Goal: Task Accomplishment & Management: Use online tool/utility

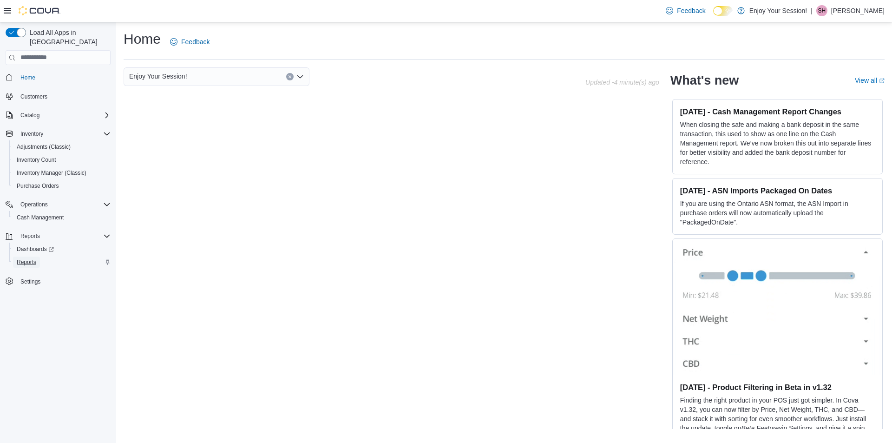
click at [33, 258] on span "Reports" at bounding box center [27, 261] width 20 height 7
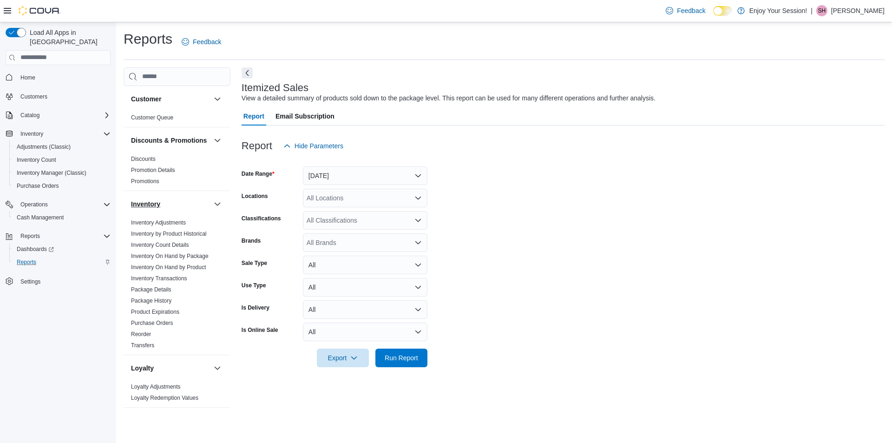
drag, startPoint x: 158, startPoint y: 210, endPoint x: 149, endPoint y: 214, distance: 9.2
click at [157, 209] on h3 "Inventory" at bounding box center [145, 203] width 29 height 9
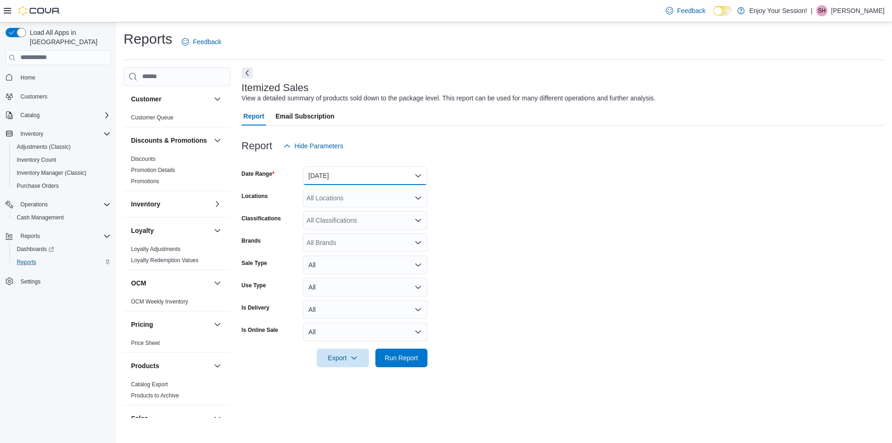
click at [421, 175] on button "Yesterday" at bounding box center [365, 175] width 125 height 19
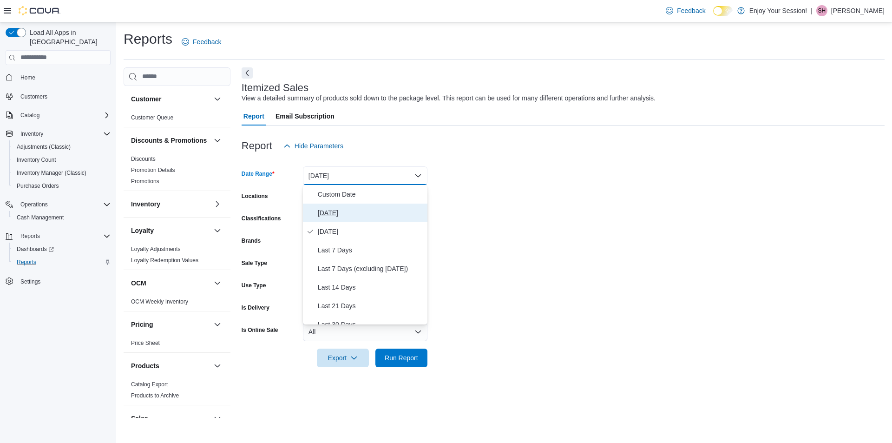
click at [322, 213] on span "Today" at bounding box center [371, 212] width 106 height 11
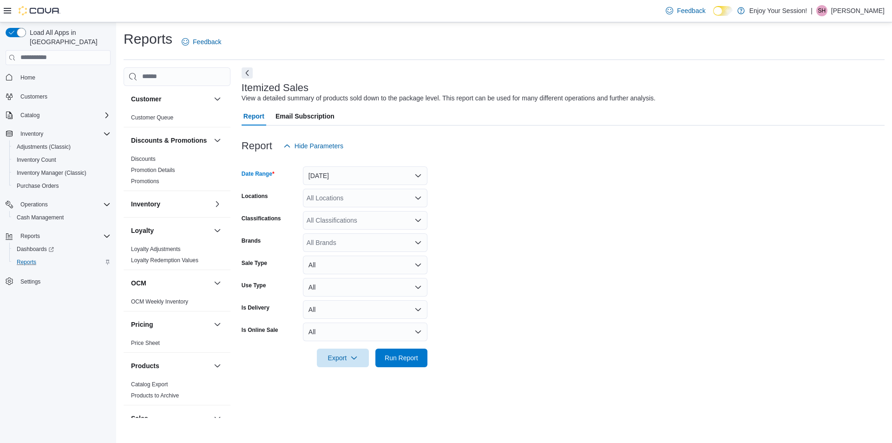
click at [418, 201] on icon "Open list of options" at bounding box center [417, 197] width 7 height 7
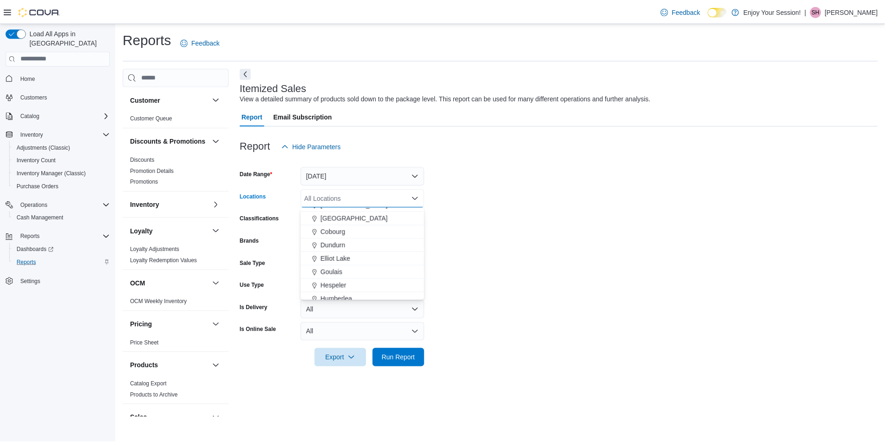
scroll to position [93, 0]
click at [339, 242] on span "Elliot Lake" at bounding box center [338, 241] width 30 height 9
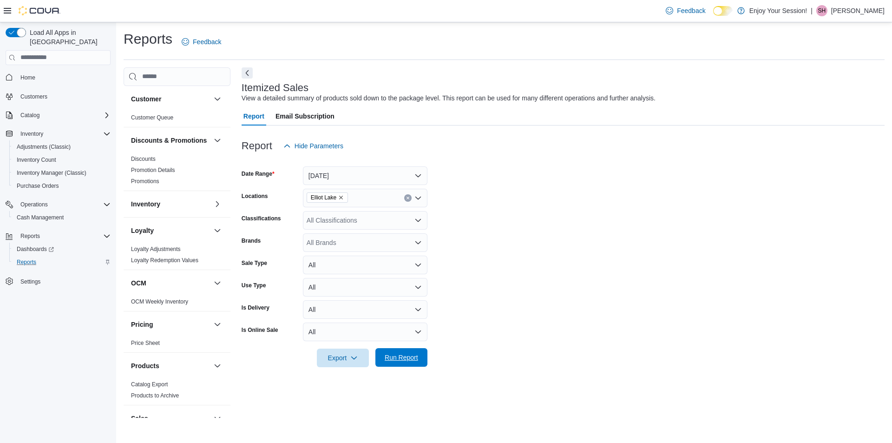
click at [424, 356] on button "Run Report" at bounding box center [401, 357] width 52 height 19
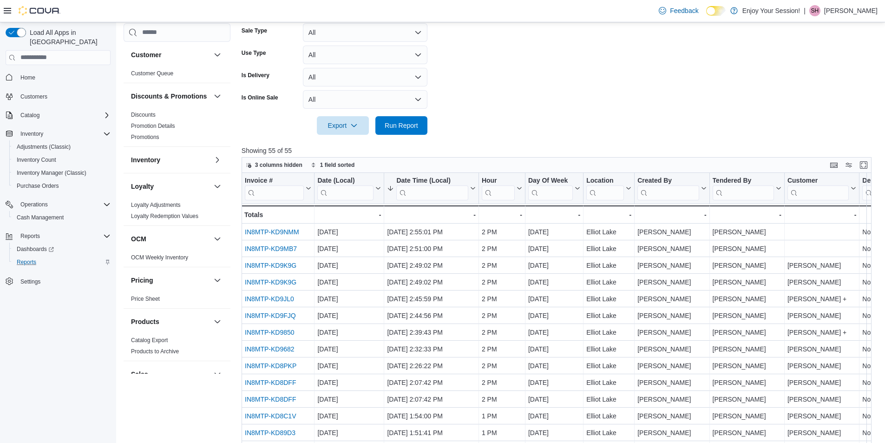
scroll to position [46, 0]
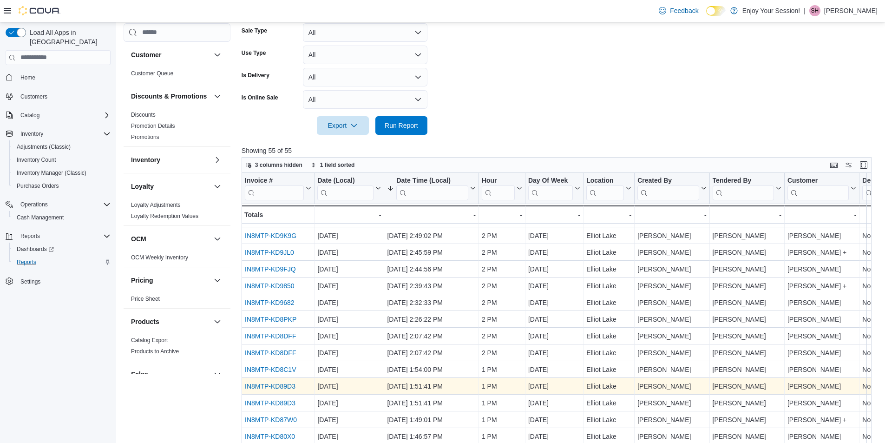
click at [291, 391] on div "IN8MTP-KD89D3" at bounding box center [278, 386] width 66 height 11
click at [289, 386] on link "IN8MTP-KD89D3" at bounding box center [270, 385] width 51 height 7
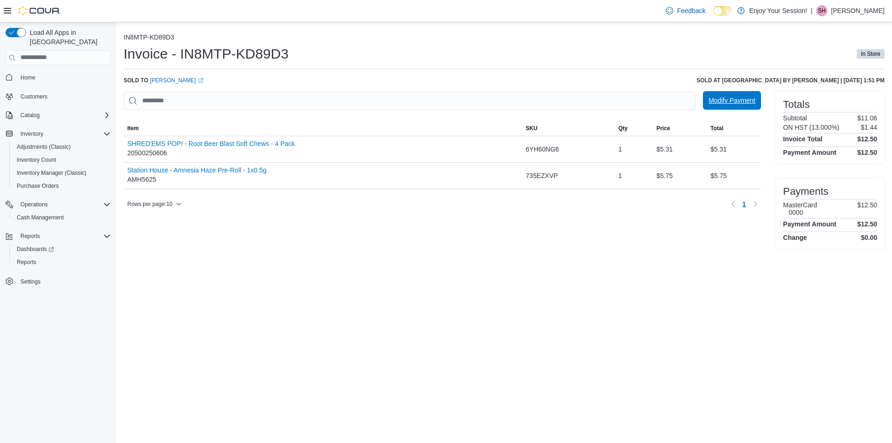
click at [718, 103] on span "Modify Payment" at bounding box center [732, 100] width 46 height 9
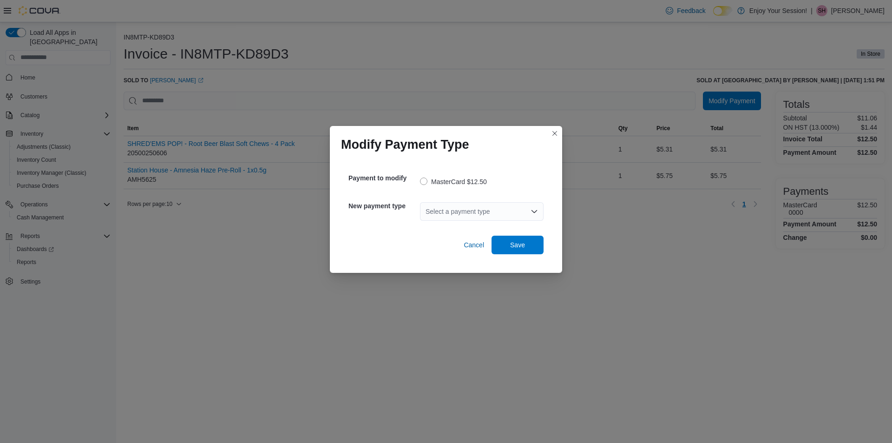
click at [532, 214] on icon "Open list of options" at bounding box center [534, 211] width 7 height 7
click at [672, 299] on div "Modify Payment Type Payment to modify MasterCard $12.50 New payment type Select…" at bounding box center [446, 221] width 892 height 443
click at [639, 288] on div "Modify Payment Type Payment to modify MasterCard $12.50 New payment type Select…" at bounding box center [446, 221] width 892 height 443
click at [530, 213] on div "Select a payment type" at bounding box center [482, 211] width 124 height 19
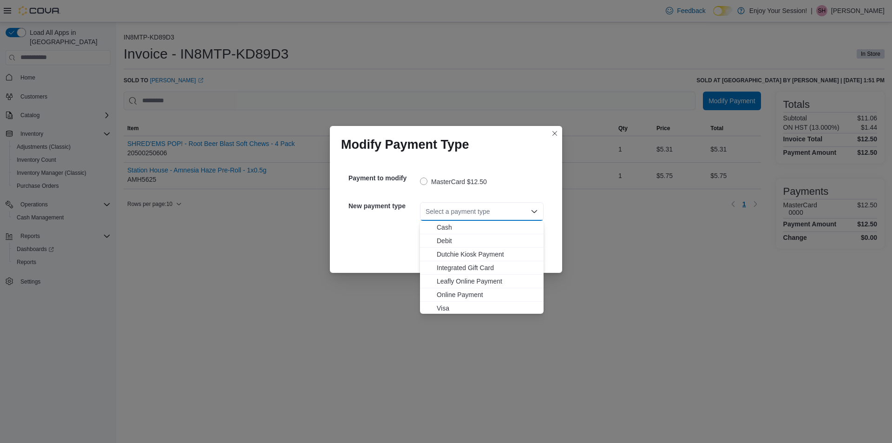
click at [724, 318] on div "Modify Payment Type Payment to modify MasterCard $12.50 New payment type Select…" at bounding box center [446, 221] width 892 height 443
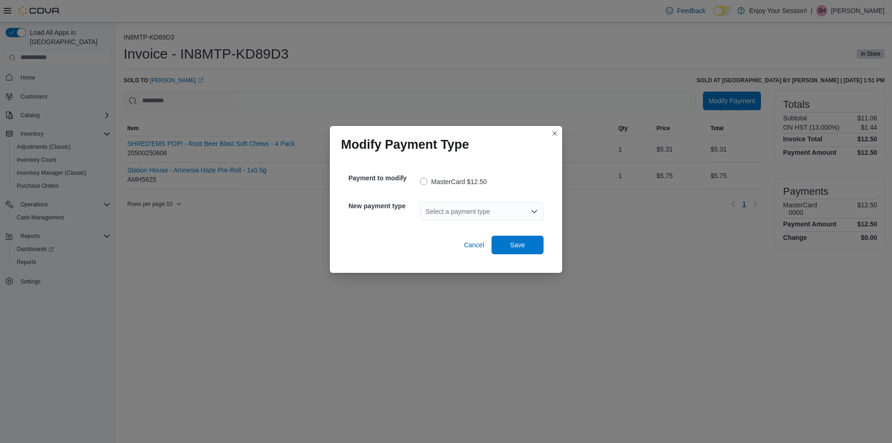
click at [549, 136] on div "Modify Payment Type" at bounding box center [446, 141] width 232 height 30
click at [561, 132] on div "Modify Payment Type" at bounding box center [446, 141] width 232 height 30
click at [554, 134] on button "Closes this modal window" at bounding box center [554, 132] width 11 height 11
